Goal: Contribute content

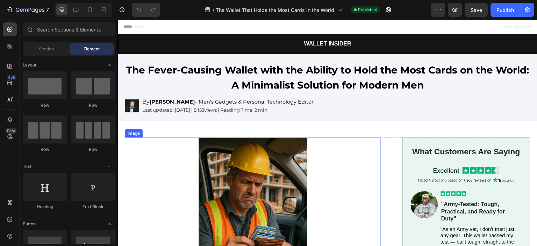
click at [232, 179] on img at bounding box center [253, 218] width 256 height 162
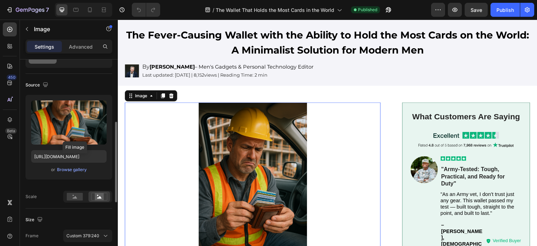
scroll to position [70, 0]
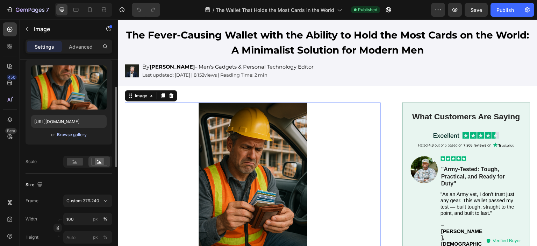
click at [74, 133] on div "Browse gallery" at bounding box center [72, 134] width 30 height 6
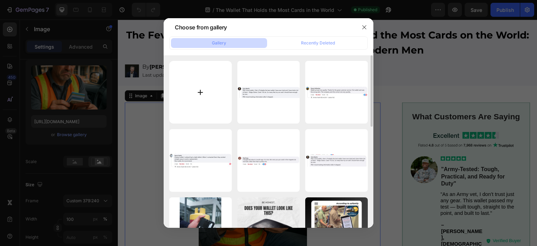
click at [196, 87] on input "file" at bounding box center [200, 92] width 63 height 63
type input "C:\fakepath\ChatGPT Image 15_08_18 27 thg 8, 2025.png"
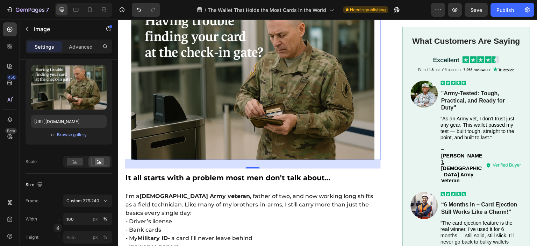
scroll to position [0, 0]
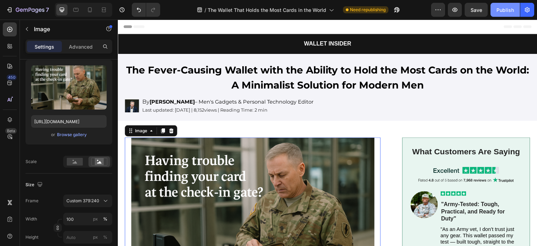
click at [502, 11] on div "Publish" at bounding box center [504, 9] width 17 height 7
click at [91, 12] on icon at bounding box center [89, 9] width 7 height 7
type input "[URL][DOMAIN_NAME]"
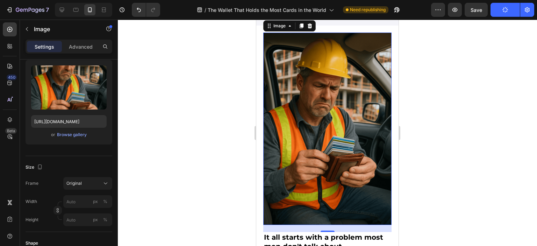
scroll to position [166, 0]
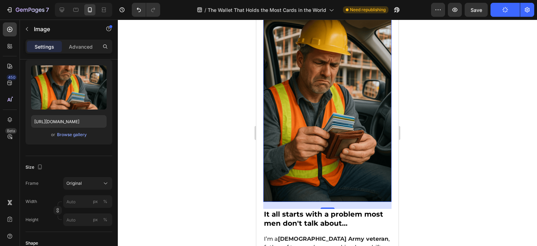
click at [327, 104] on img at bounding box center [327, 105] width 128 height 193
click at [335, 90] on img at bounding box center [327, 105] width 128 height 193
click at [73, 137] on div "Browse gallery" at bounding box center [72, 134] width 30 height 6
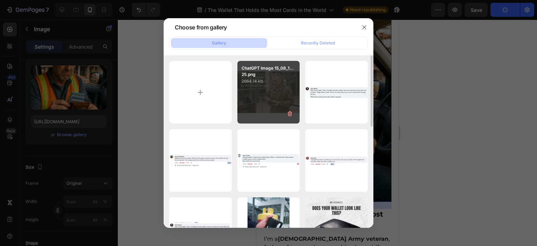
click at [257, 93] on div "ChatGPT Image 15_08_1...25.png 2664.14 kb" at bounding box center [268, 92] width 63 height 63
type input "[URL][DOMAIN_NAME]"
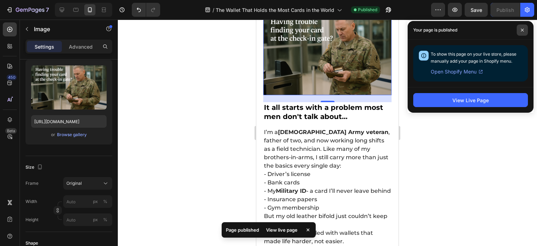
click at [522, 30] on icon at bounding box center [521, 29] width 3 height 3
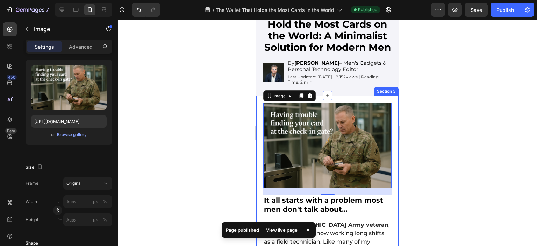
scroll to position [0, 0]
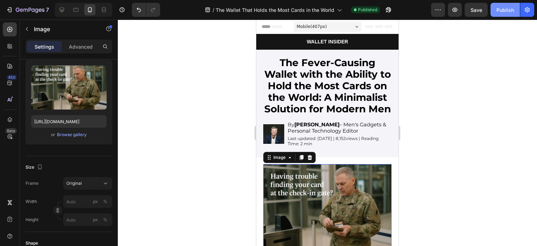
click at [503, 9] on div "Publish" at bounding box center [504, 9] width 17 height 7
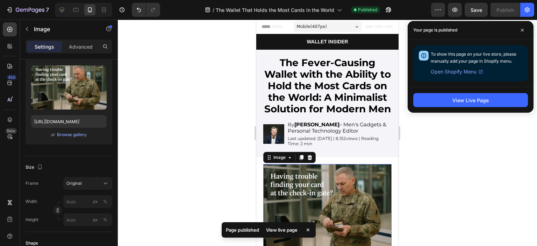
click at [287, 227] on div "View live page" at bounding box center [282, 230] width 40 height 10
